Goal: Task Accomplishment & Management: Complete application form

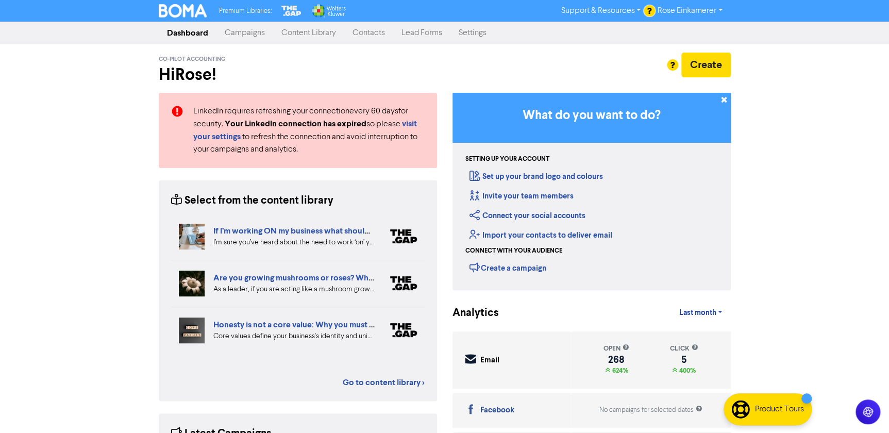
click at [356, 29] on link "Contacts" at bounding box center [368, 33] width 49 height 21
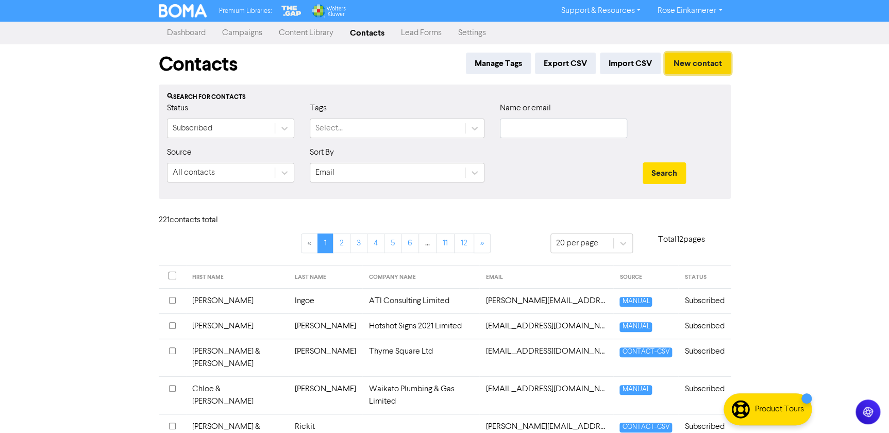
click at [698, 62] on button "New contact" at bounding box center [698, 64] width 66 height 22
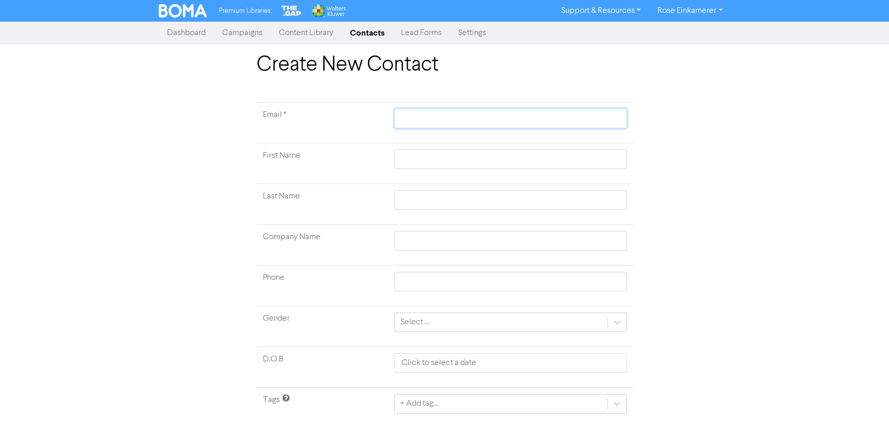
click at [470, 114] on input "text" at bounding box center [510, 119] width 232 height 20
type input "g"
type input "gl"
type input "gla"
type input "glan"
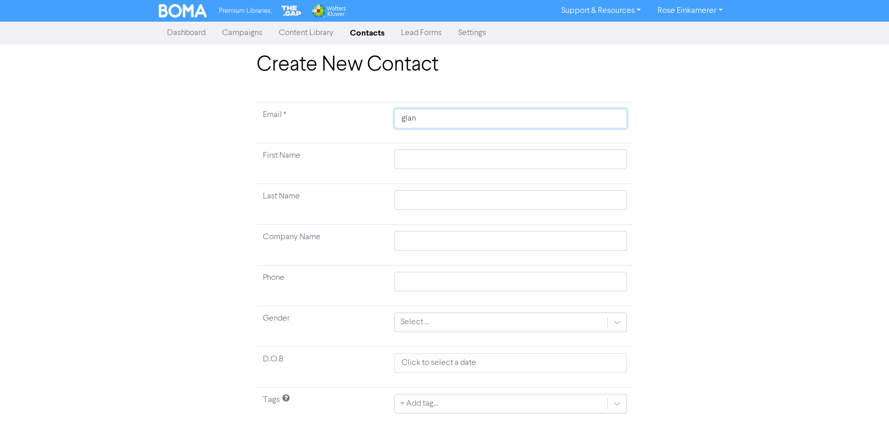
type input "gland"
type input "glandp"
type input "glandpm"
type input "glandpmj"
type input "glandpmja"
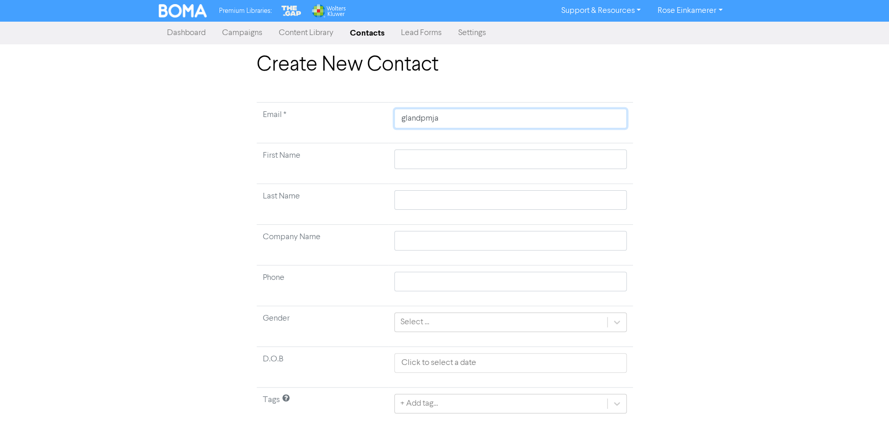
type input "glandpmjam"
type input "glandpmjame"
type input "glandpmjames"
type input "glandpmjames@"
type input "glandpmjames@g"
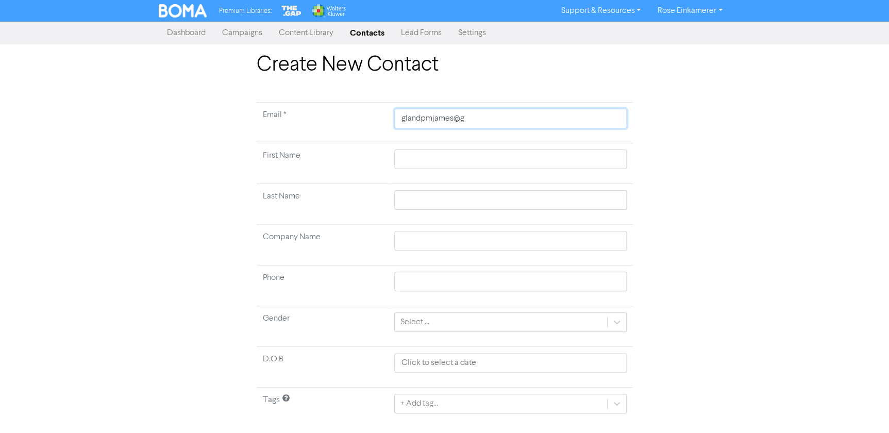
type input "glandpmjames@gm"
type input "glandpmjames@gma"
type input "glandpmjames@gmai"
type input "[EMAIL_ADDRESS]"
type input "[EMAIL_ADDRESS]."
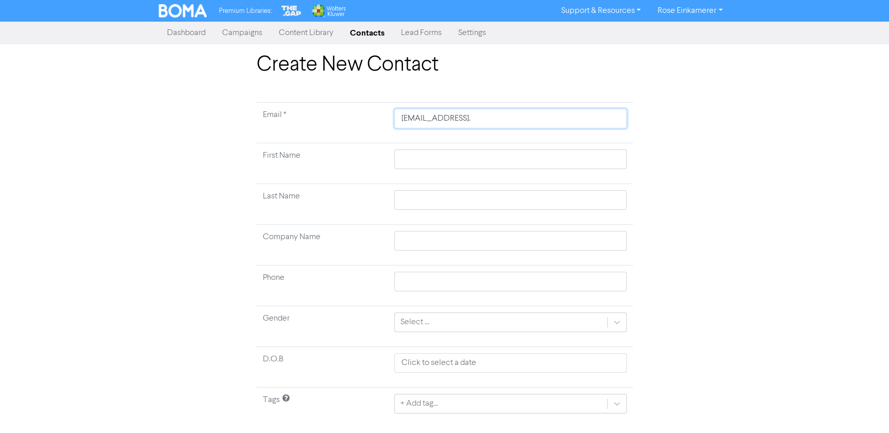
type input "glandpmjames@gmail.c"
type input "[EMAIL_ADDRESS][DOMAIN_NAME]"
type input "[PERSON_NAME]"
type input "021685548"
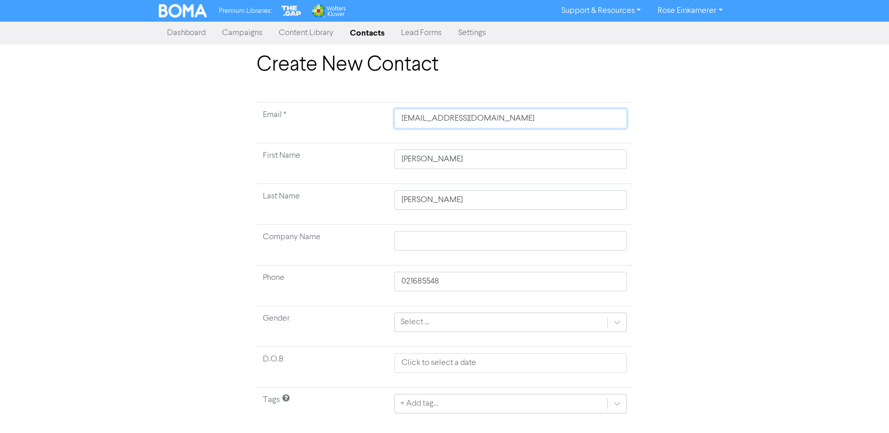
scroll to position [24, 0]
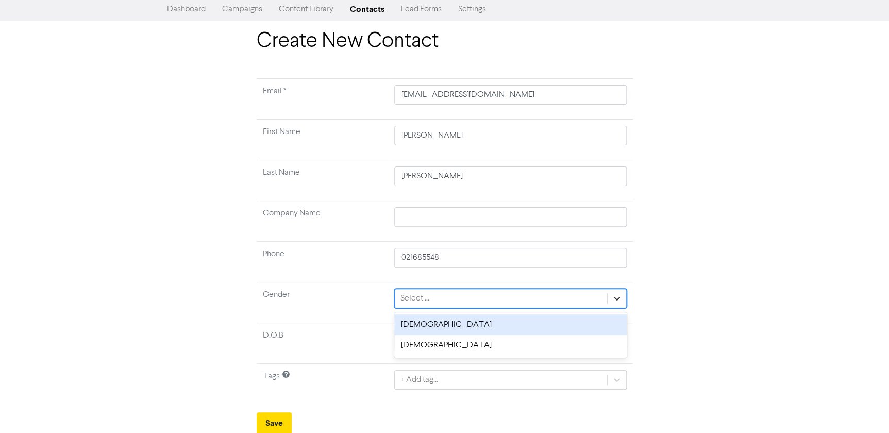
click at [615, 300] on icon at bounding box center [617, 298] width 10 height 10
click at [559, 328] on div "[DEMOGRAPHIC_DATA]" at bounding box center [510, 325] width 232 height 21
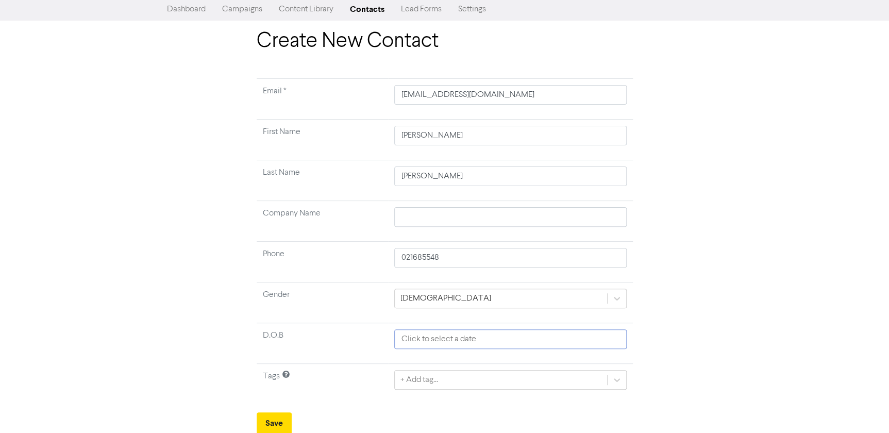
select select "7"
select select "2025"
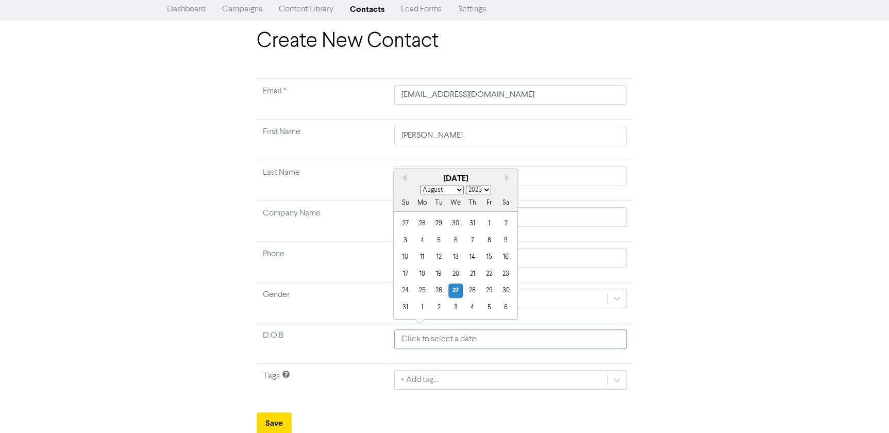
click at [529, 339] on input "text" at bounding box center [510, 339] width 232 height 20
click at [760, 201] on div "Create New Contact Email * [EMAIL_ADDRESS][DOMAIN_NAME] First Name [PERSON_NAME…" at bounding box center [444, 231] width 889 height 405
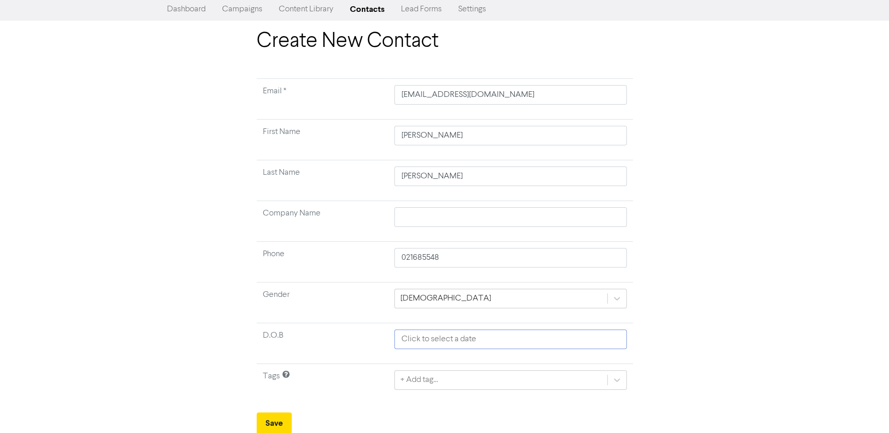
click at [412, 343] on input "text" at bounding box center [510, 339] width 232 height 20
select select "7"
select select "2025"
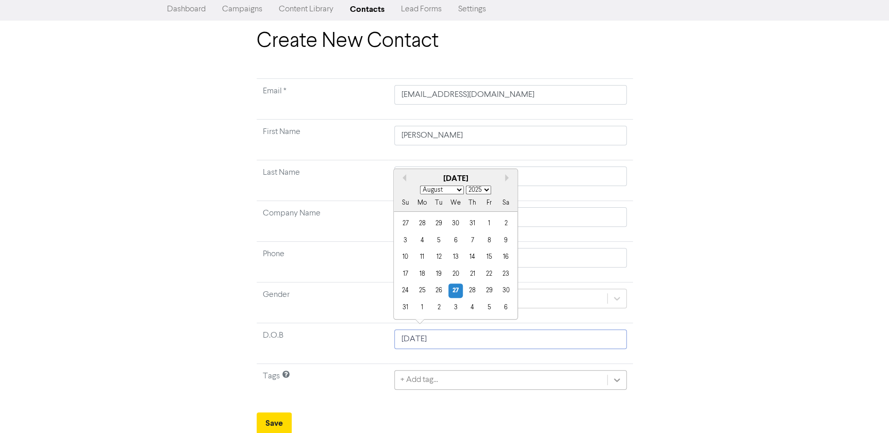
type input "[DATE]"
click at [616, 376] on div "+ Add tag..." at bounding box center [510, 380] width 232 height 20
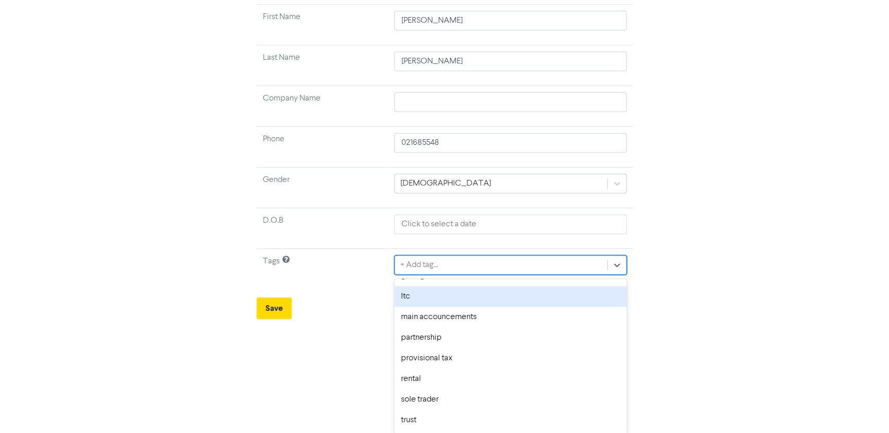
scroll to position [422, 0]
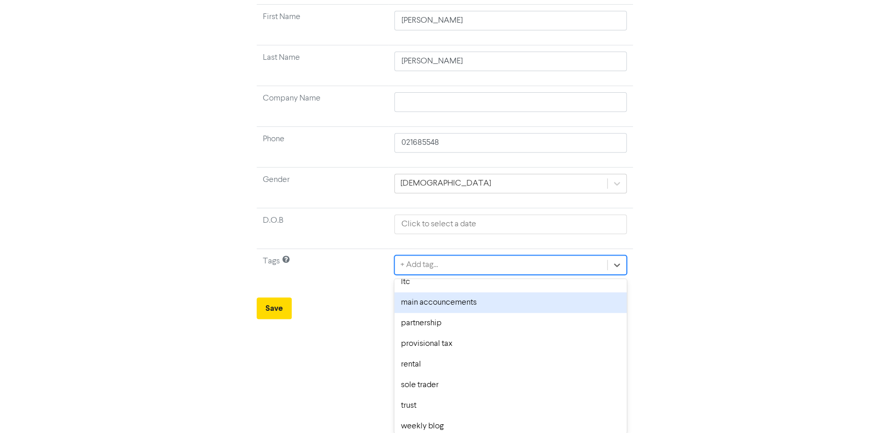
click at [543, 302] on div "main accouncements" at bounding box center [510, 302] width 232 height 21
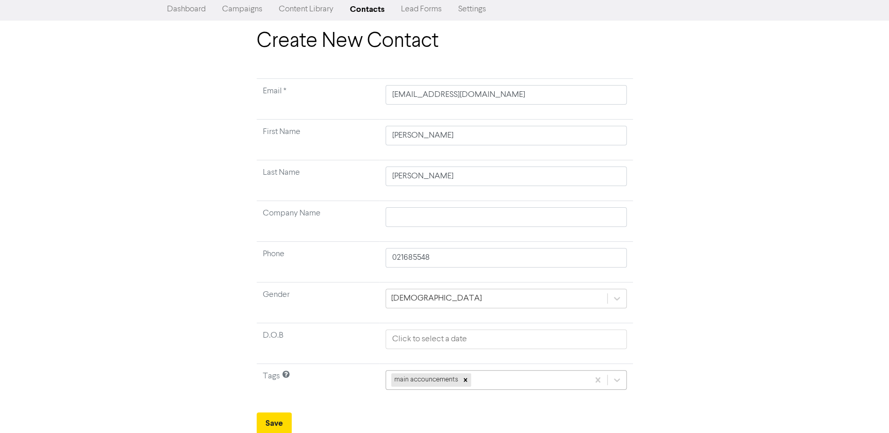
click at [519, 382] on div "main accouncements" at bounding box center [506, 380] width 241 height 20
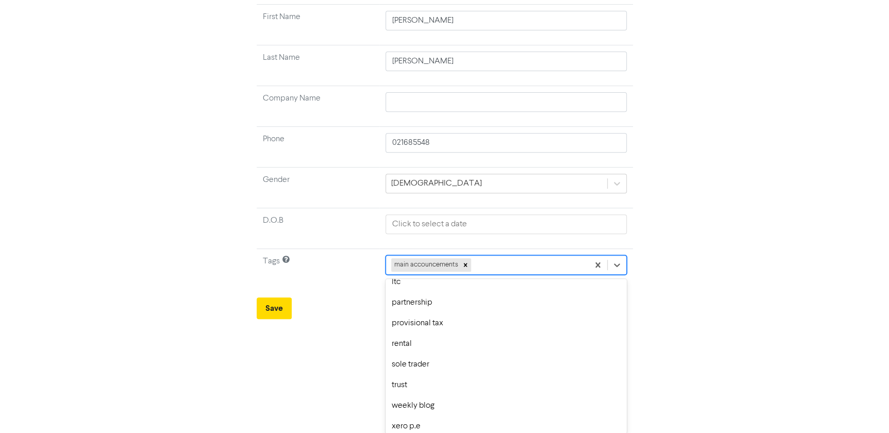
scroll to position [447, 0]
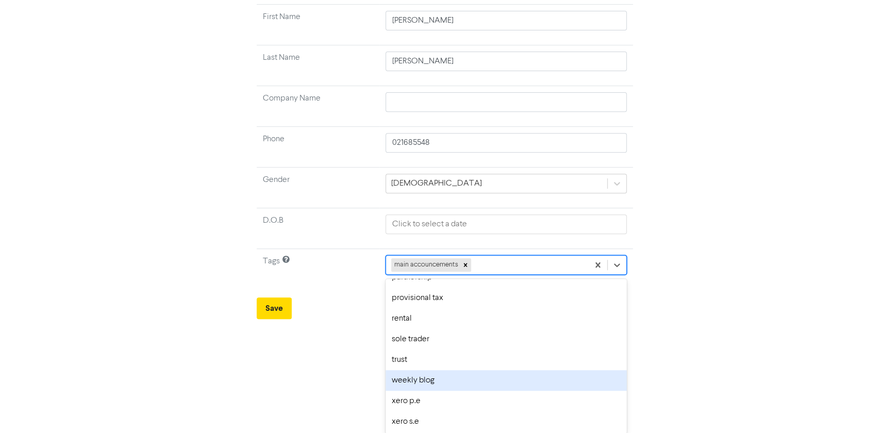
click at [507, 384] on div "weekly blog" at bounding box center [506, 380] width 241 height 21
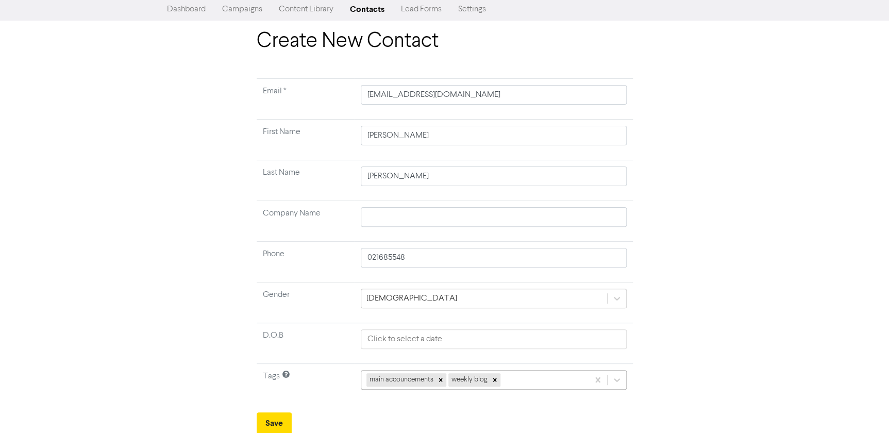
scroll to position [139, 0]
click at [517, 376] on div "main accouncements weekly blog" at bounding box center [494, 379] width 266 height 20
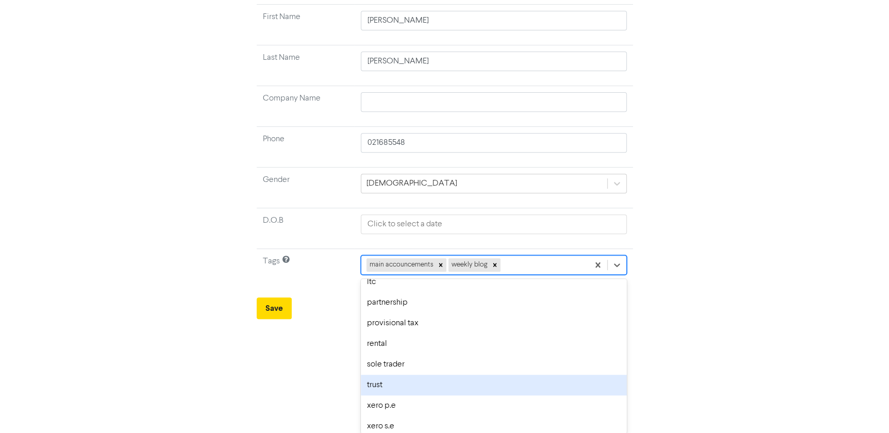
scroll to position [426, 0]
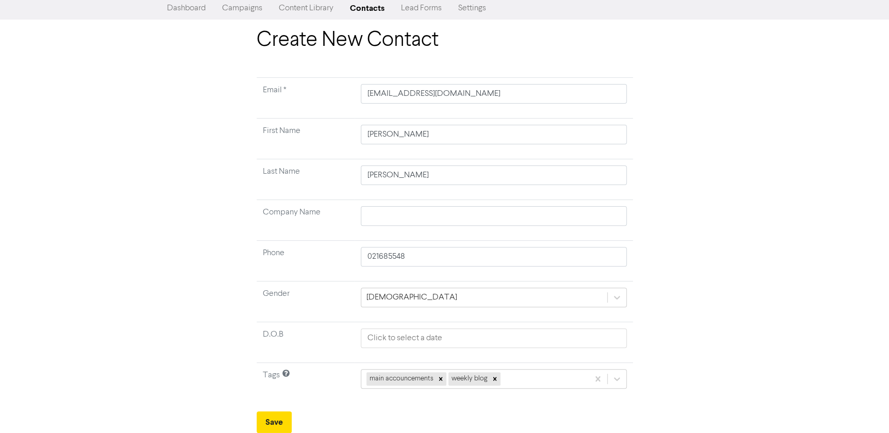
click at [798, 260] on div "Create New Contact Email * [EMAIL_ADDRESS][DOMAIN_NAME] First Name [PERSON_NAME…" at bounding box center [444, 230] width 889 height 405
click at [274, 426] on button "Save" at bounding box center [274, 423] width 35 height 22
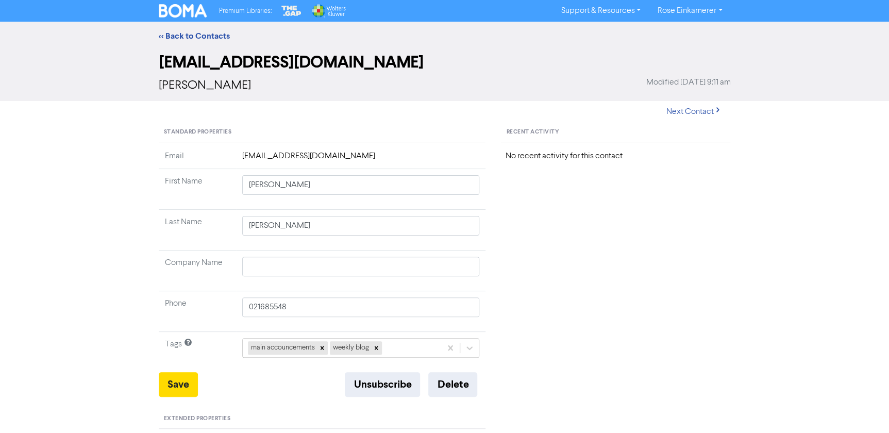
drag, startPoint x: 730, startPoint y: 274, endPoint x: 698, endPoint y: 100, distance: 176.7
